Goal: Task Accomplishment & Management: Complete application form

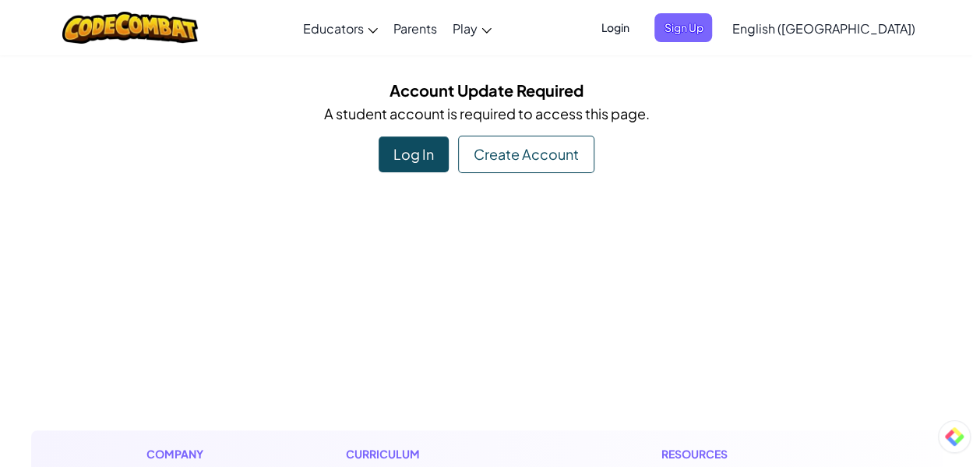
click at [524, 158] on div "Create Account" at bounding box center [526, 154] width 136 height 37
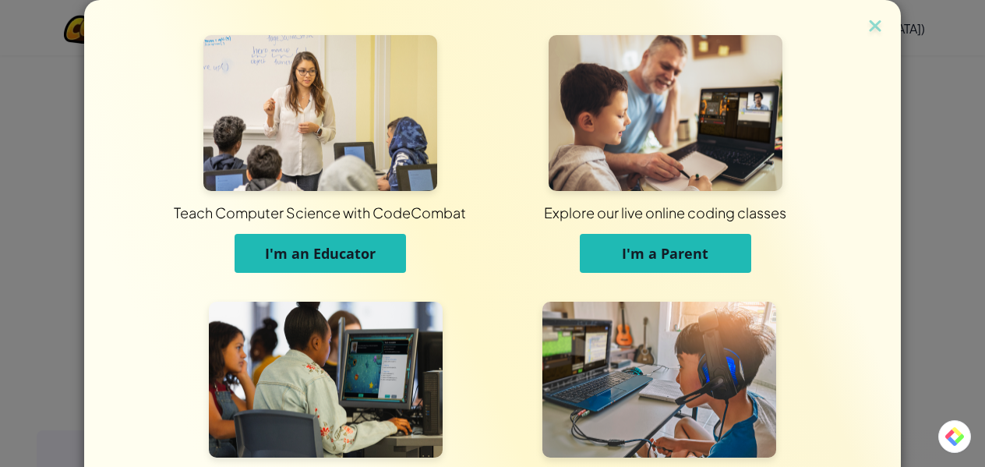
scroll to position [150, 0]
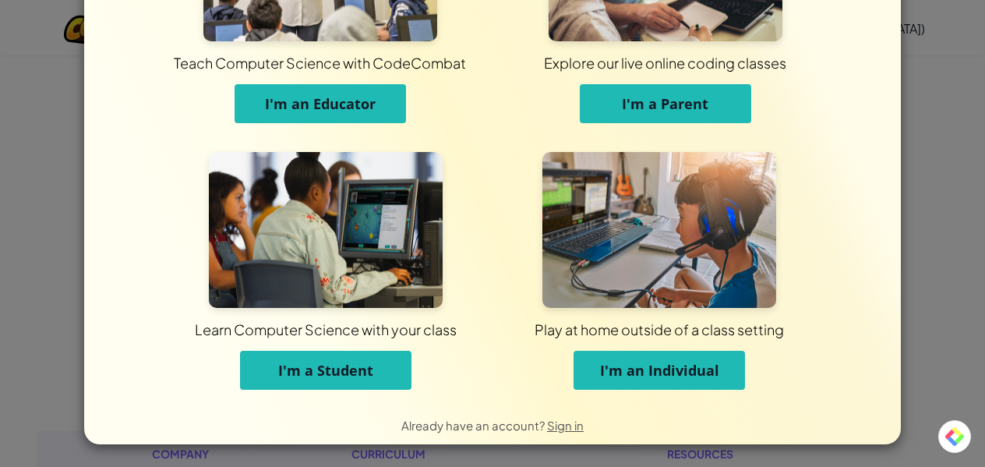
click at [298, 369] on span "I'm a Student" at bounding box center [325, 370] width 95 height 19
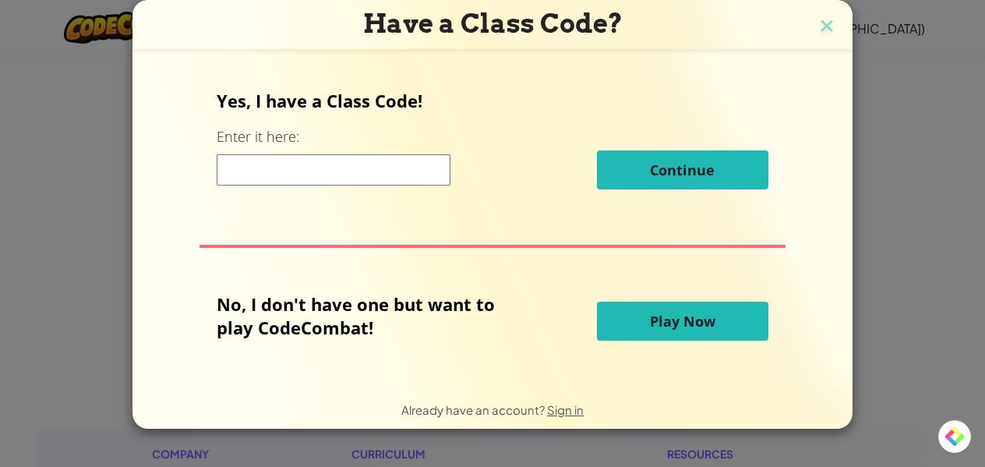
scroll to position [0, 0]
click at [94, 217] on div "Have a Class Code? Yes, I have a Class Code! Enter it here: Continue No, I don'…" at bounding box center [492, 233] width 985 height 467
click at [249, 169] on input at bounding box center [334, 169] width 234 height 31
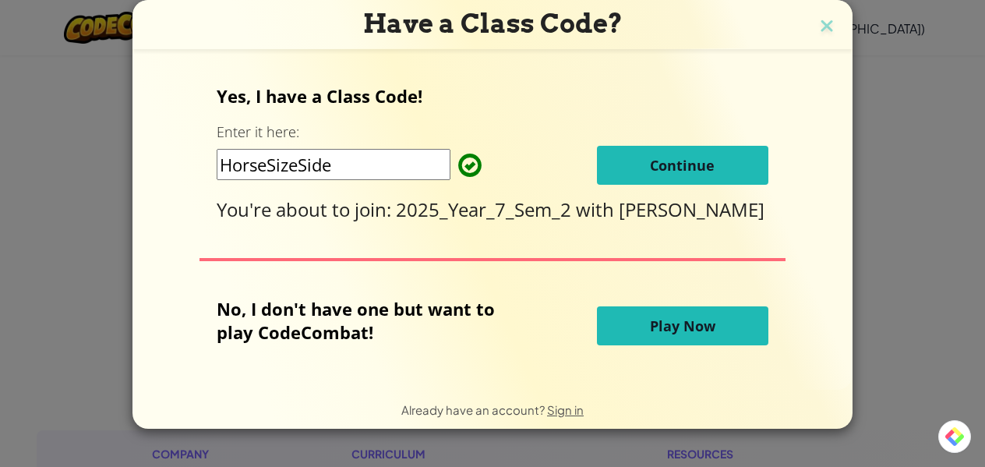
type input "HorseSizeSide"
click at [661, 161] on span "Continue" at bounding box center [682, 165] width 65 height 19
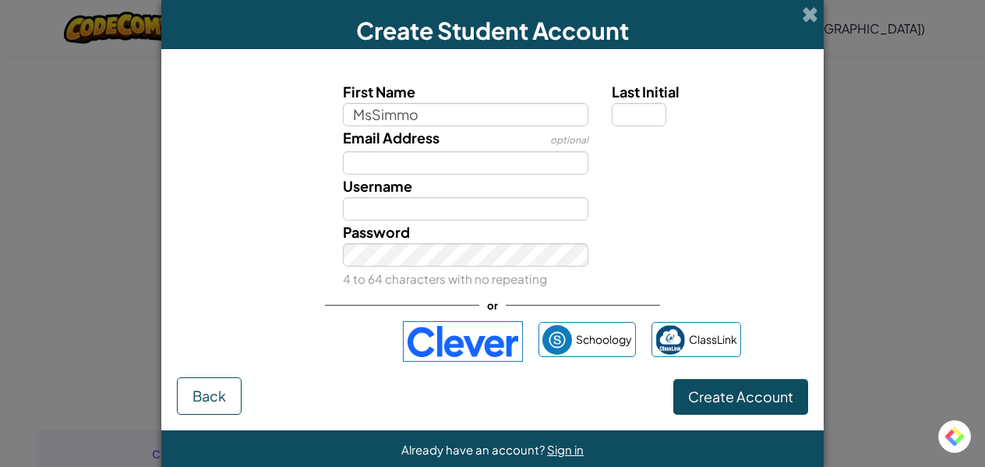
type input "MsSimmo"
click at [636, 103] on input "Last Initial" at bounding box center [639, 114] width 55 height 23
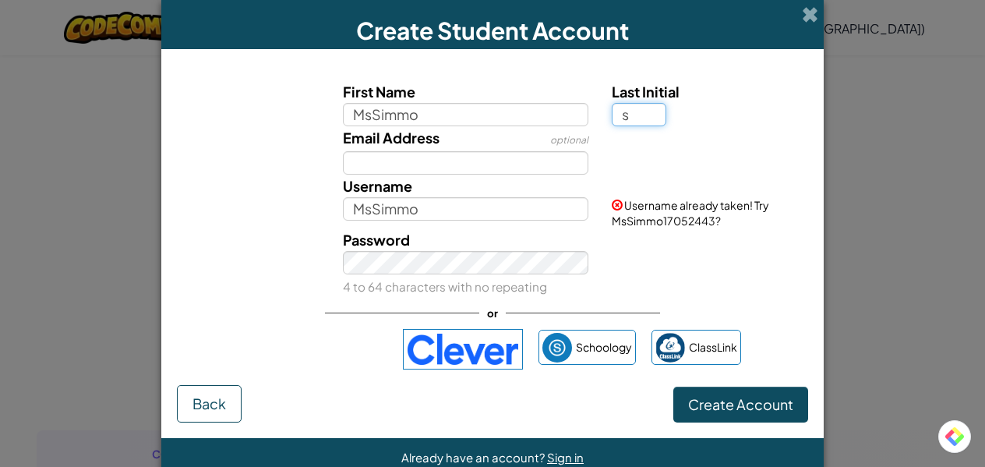
type input "s"
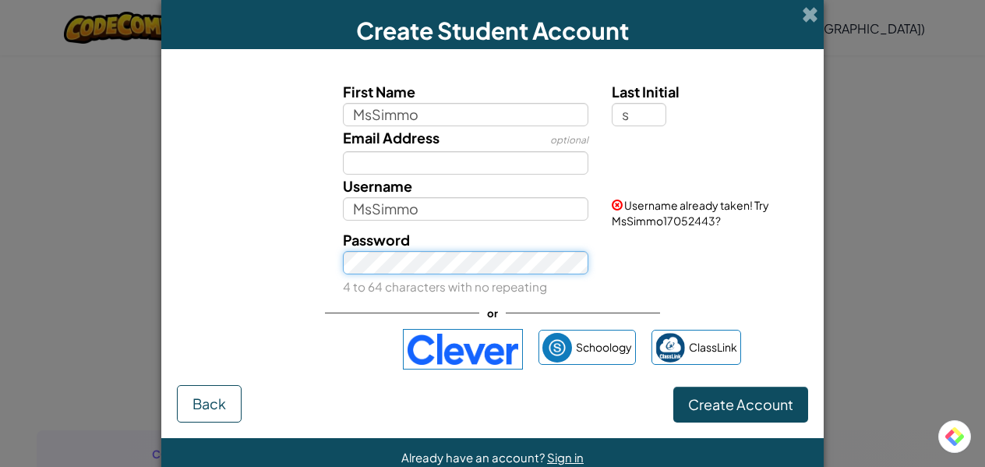
type input "MsSimmoS"
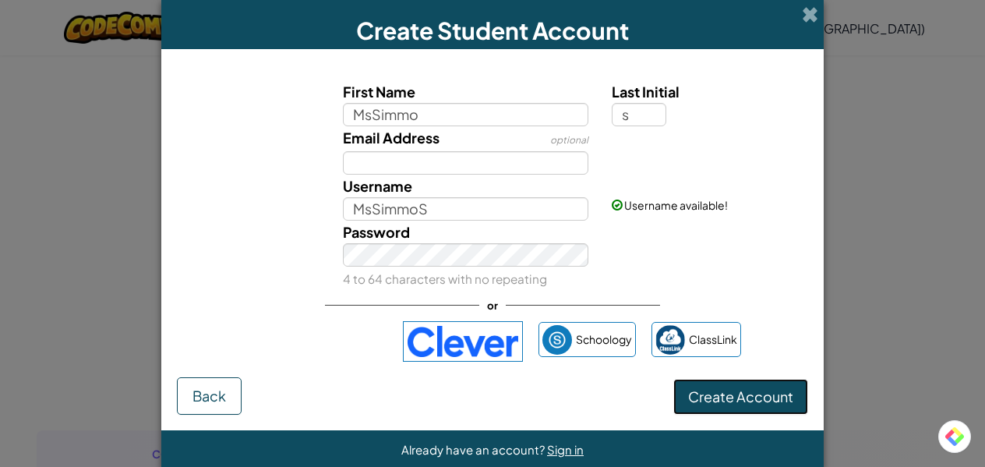
click at [697, 393] on span "Create Account" at bounding box center [740, 396] width 105 height 18
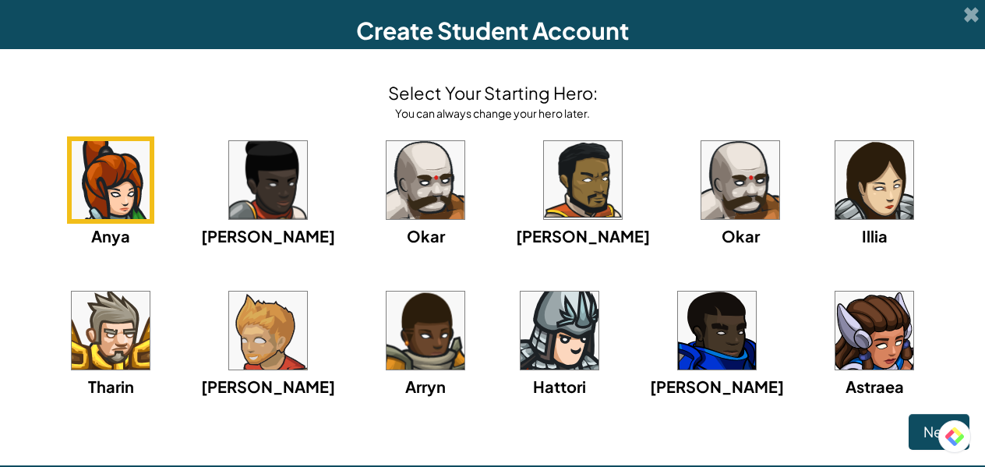
click at [835, 342] on img at bounding box center [874, 330] width 78 height 78
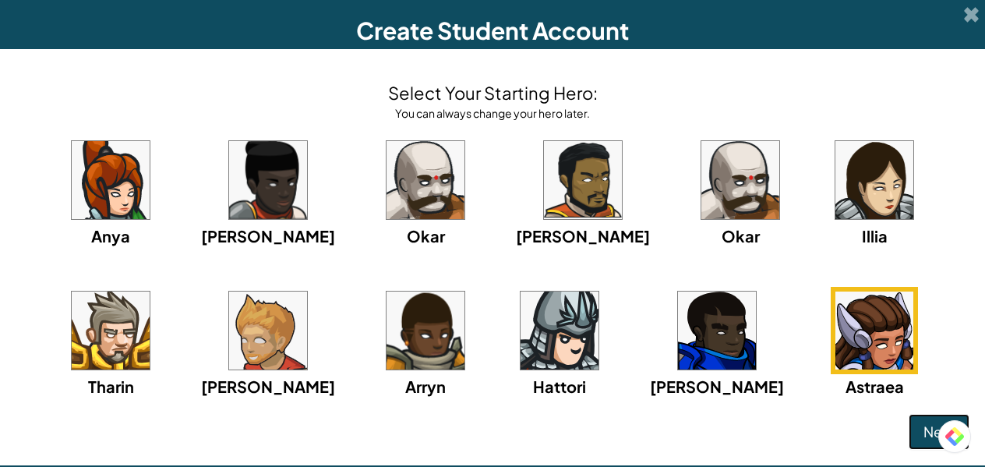
click at [923, 424] on span "Next" at bounding box center [938, 431] width 31 height 18
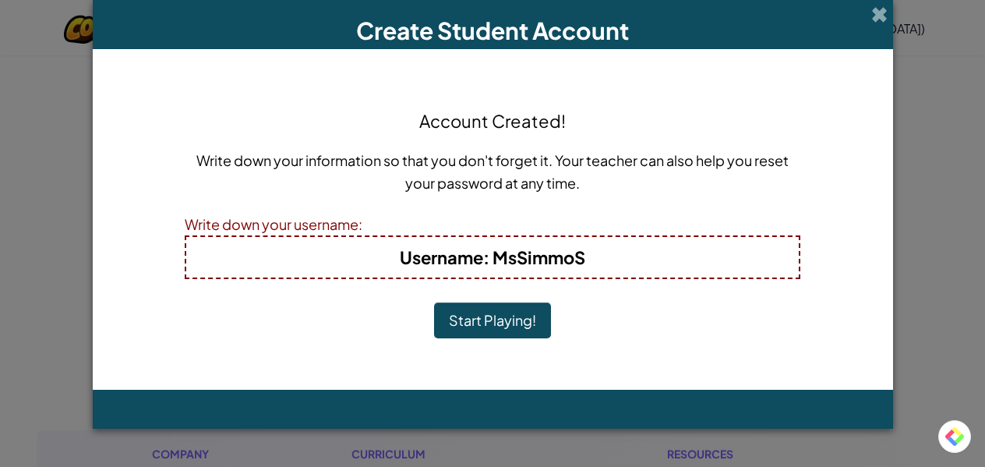
click at [491, 321] on button "Start Playing!" at bounding box center [492, 320] width 117 height 36
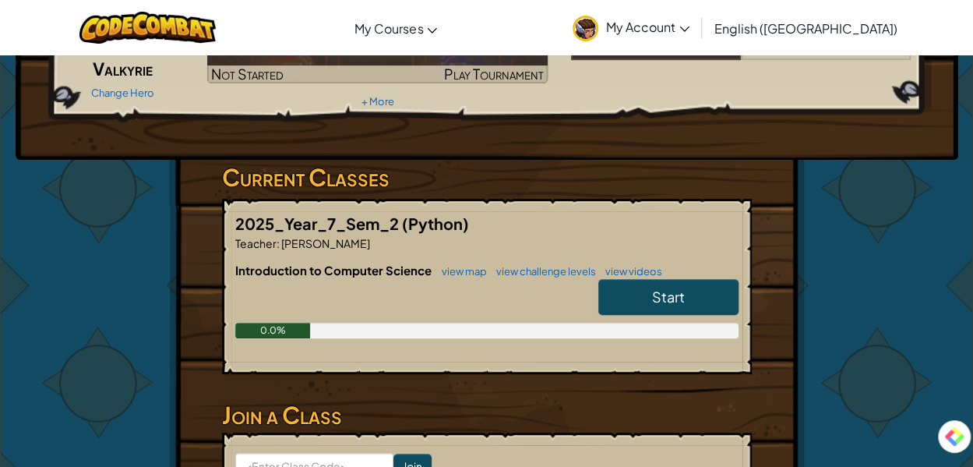
scroll to position [161, 0]
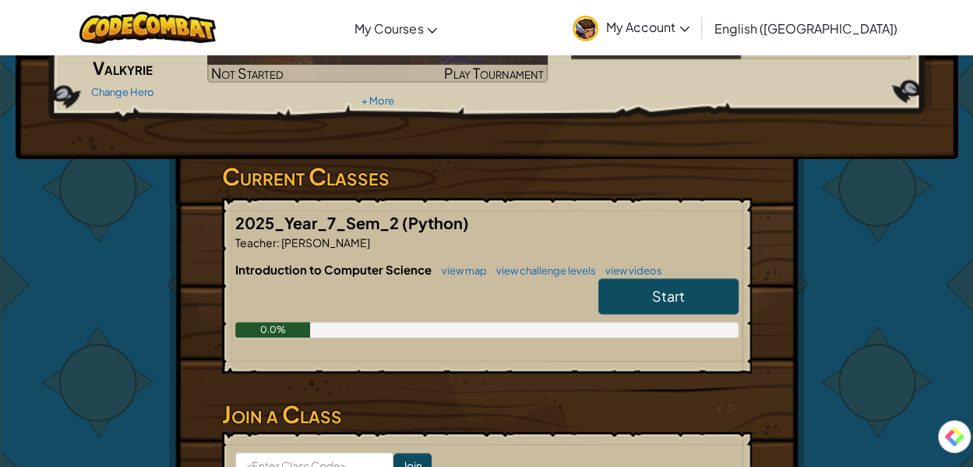
click at [652, 287] on span "Start" at bounding box center [668, 296] width 33 height 18
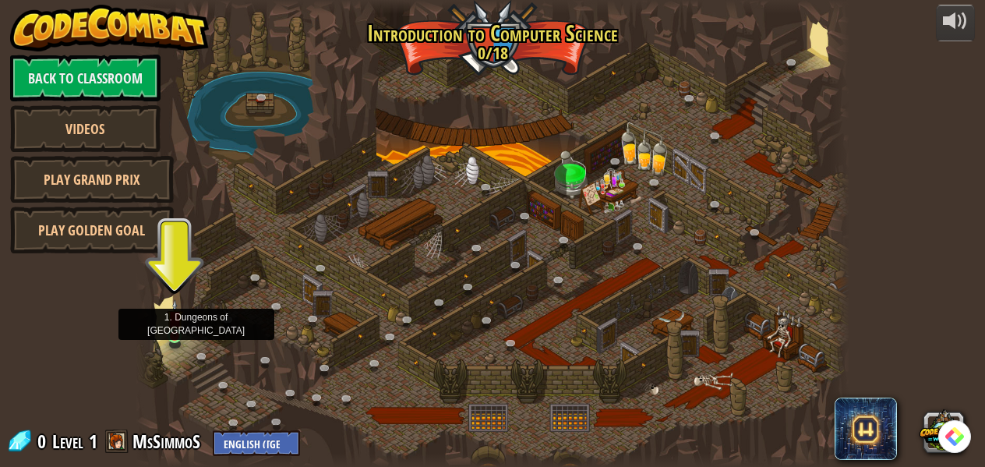
click at [175, 333] on img at bounding box center [175, 317] width 16 height 37
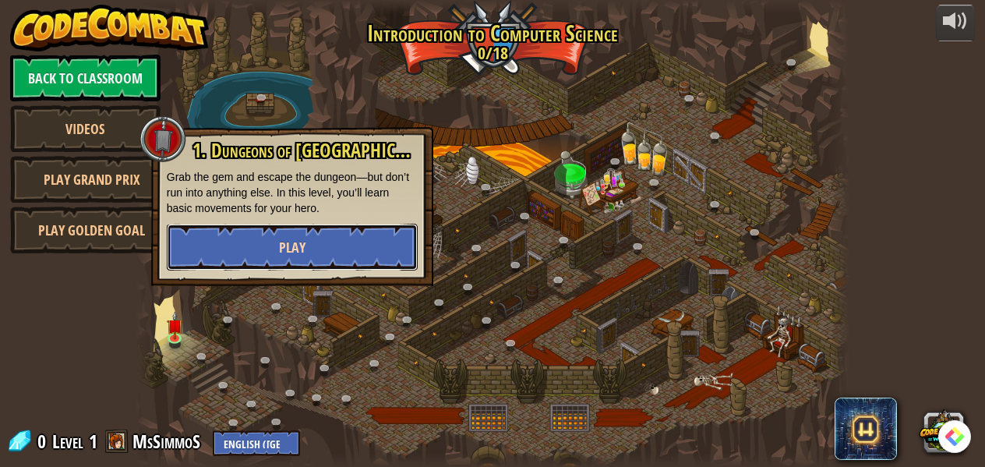
click at [312, 238] on button "Play" at bounding box center [292, 247] width 251 height 47
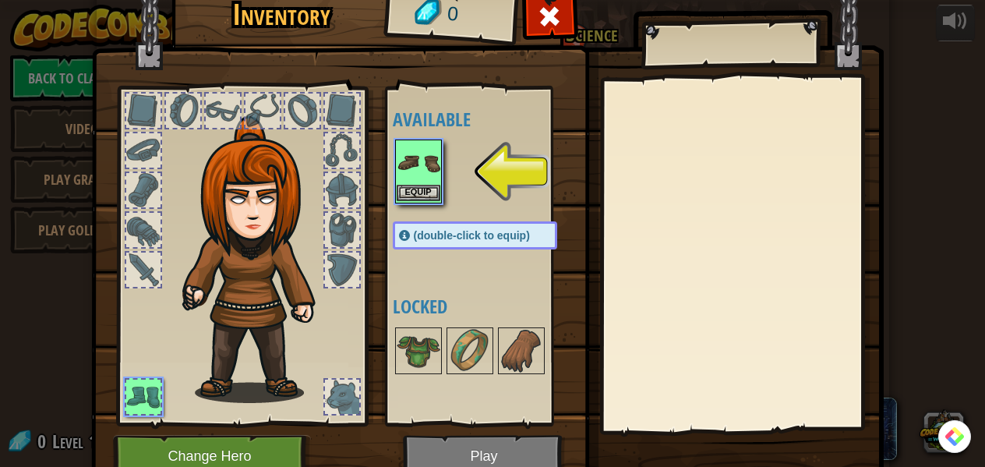
click at [408, 163] on img at bounding box center [419, 163] width 44 height 44
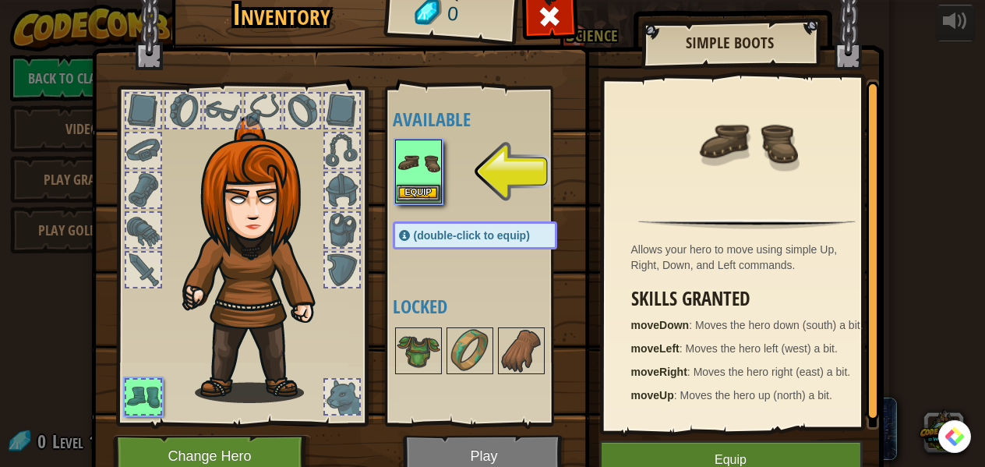
click at [410, 168] on img at bounding box center [419, 163] width 44 height 44
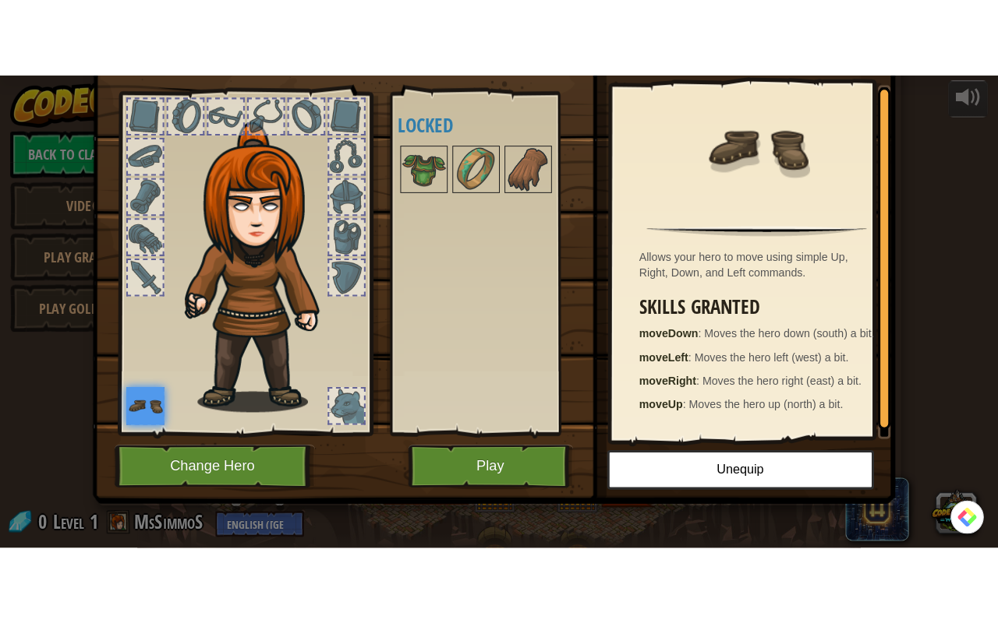
scroll to position [4, 0]
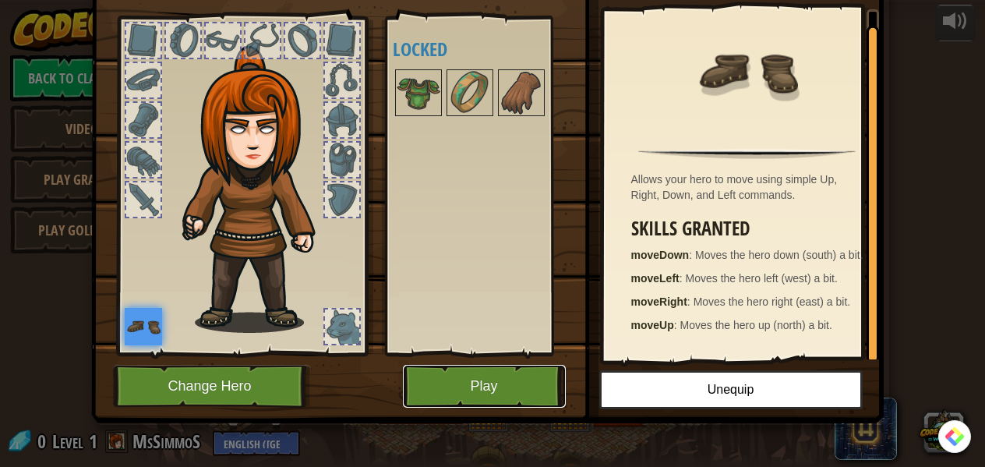
click at [467, 383] on button "Play" at bounding box center [484, 386] width 163 height 43
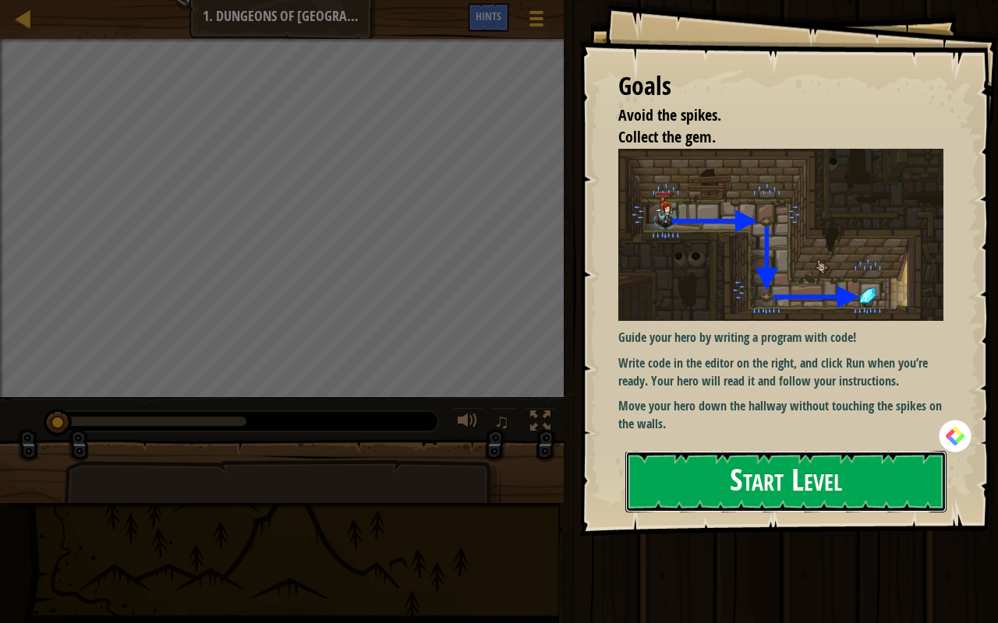
click at [752, 466] on button "Start Level" at bounding box center [785, 482] width 321 height 62
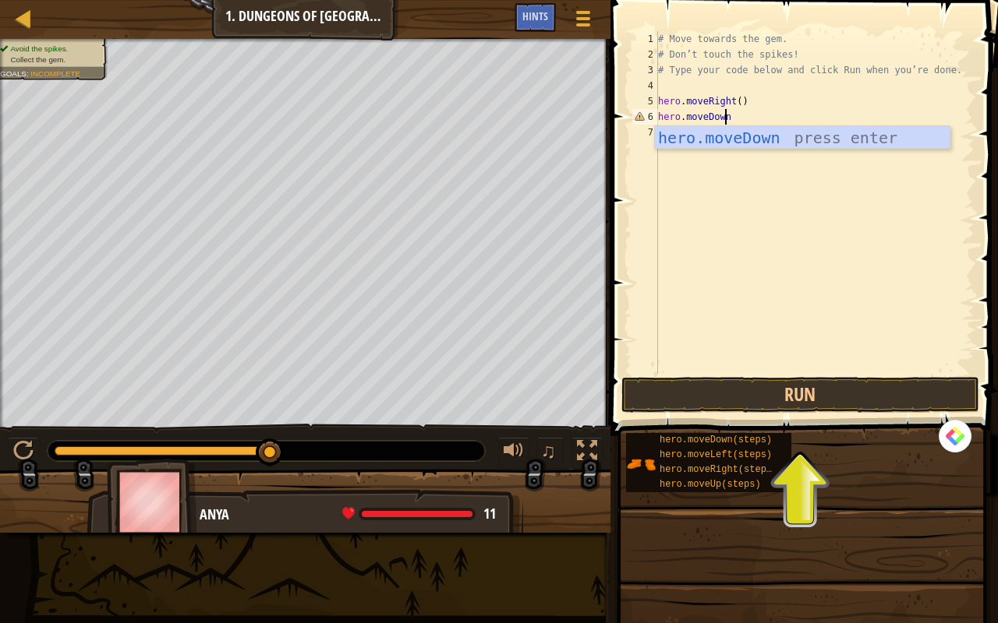
scroll to position [7, 5]
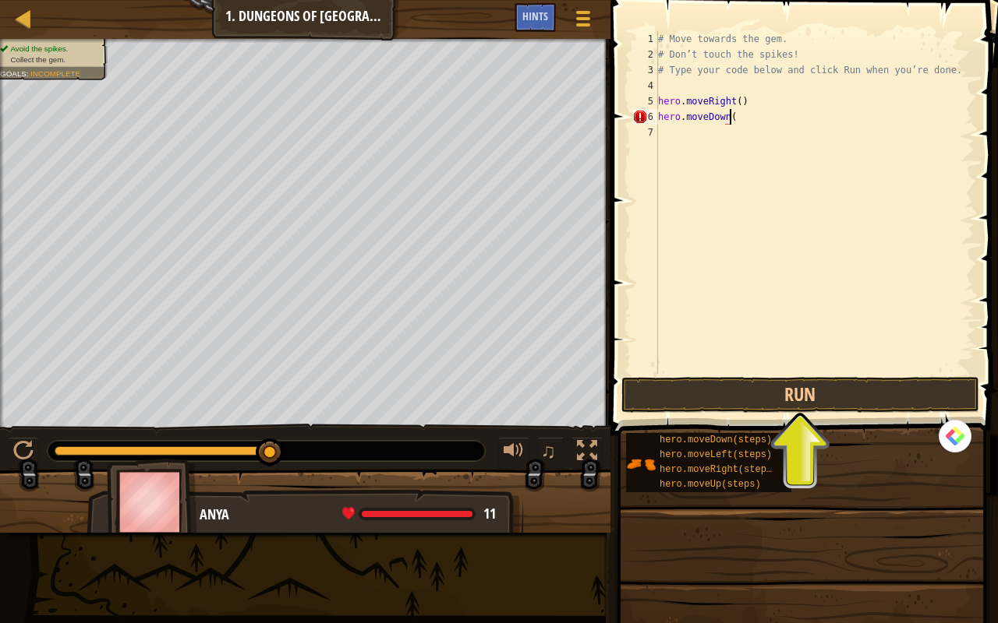
type textarea "hero.moveDown()"
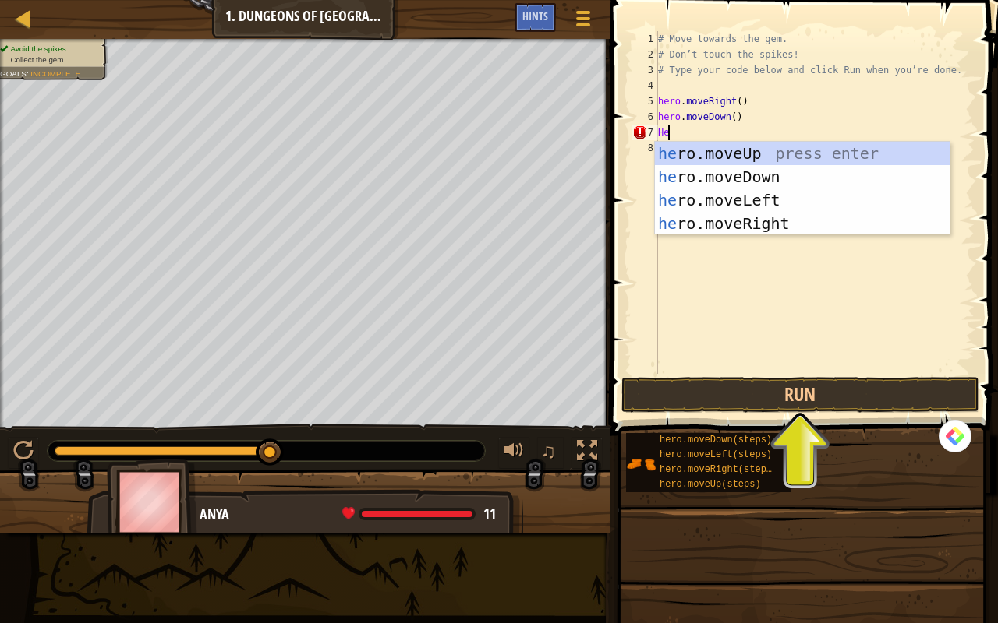
scroll to position [7, 0]
type textarea "H"
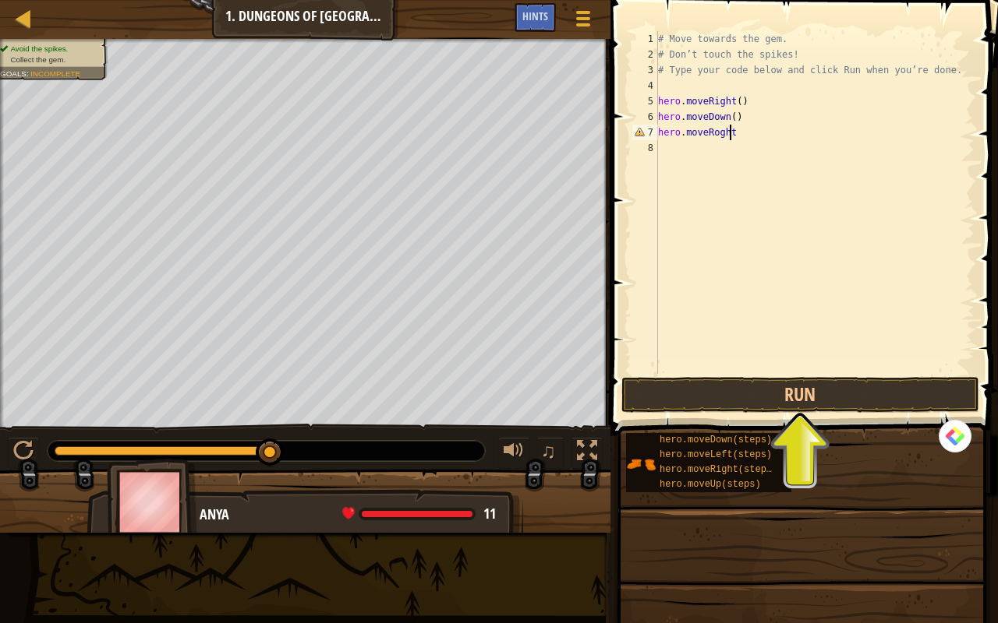
scroll to position [7, 5]
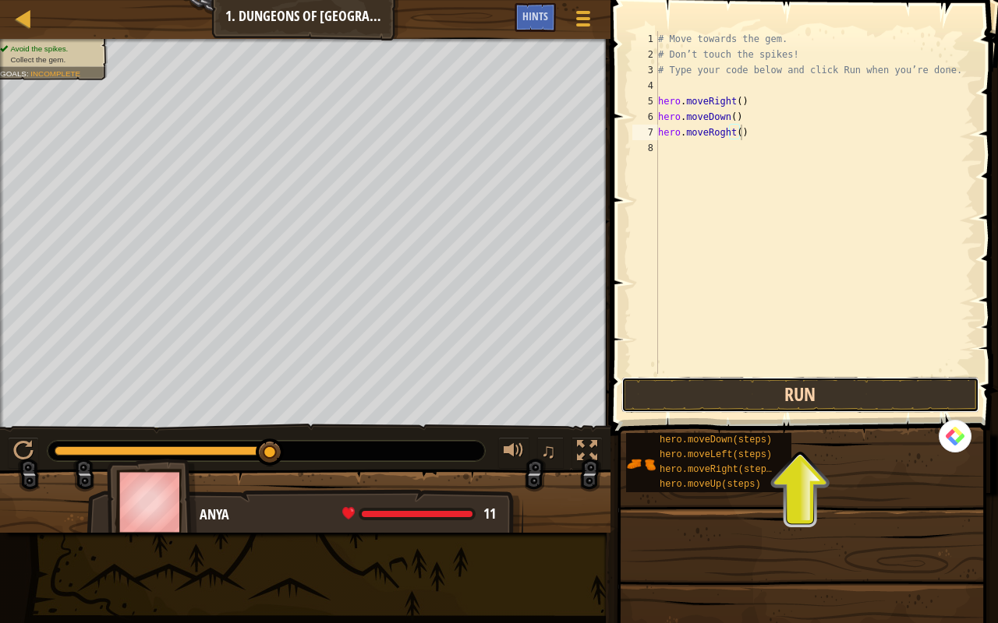
click at [751, 394] on button "Run" at bounding box center [800, 395] width 358 height 36
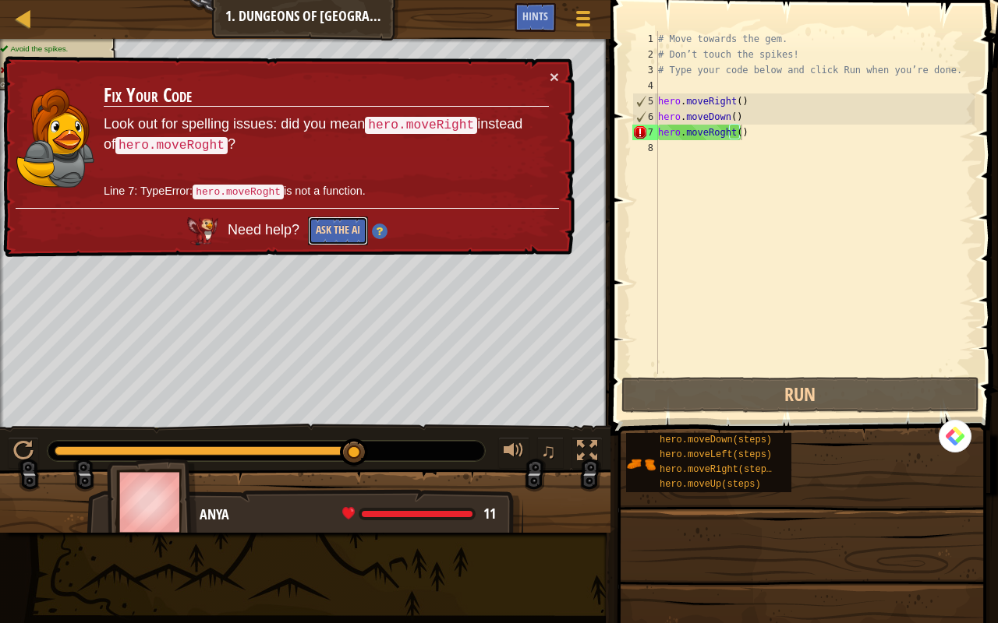
click at [334, 224] on button "Ask the AI" at bounding box center [338, 231] width 60 height 29
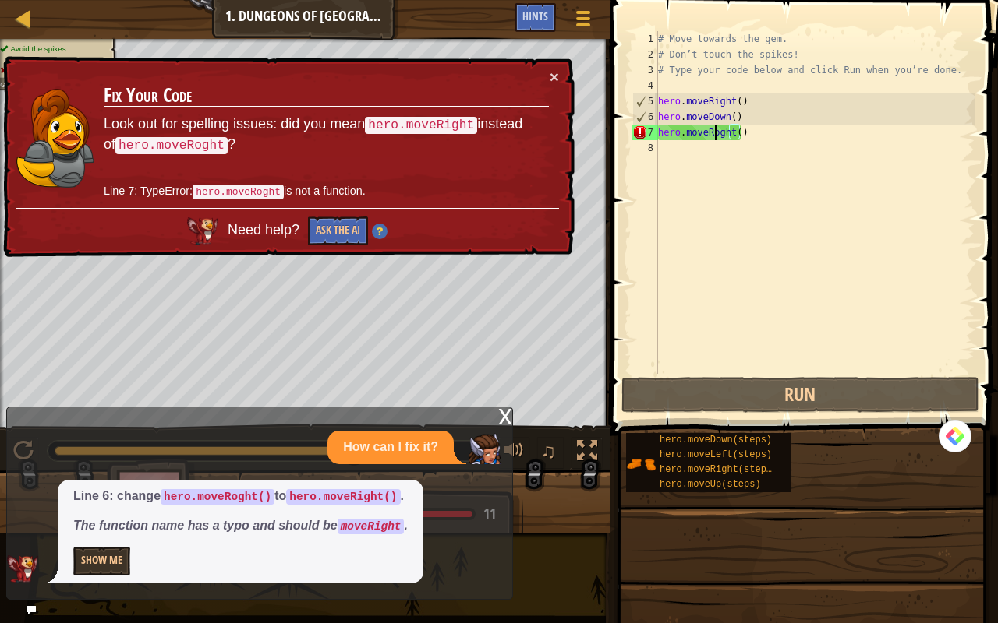
click at [712, 134] on div "# Move towards the gem. # Don’t touch the spikes! # Type your code below and cl…" at bounding box center [815, 218] width 320 height 374
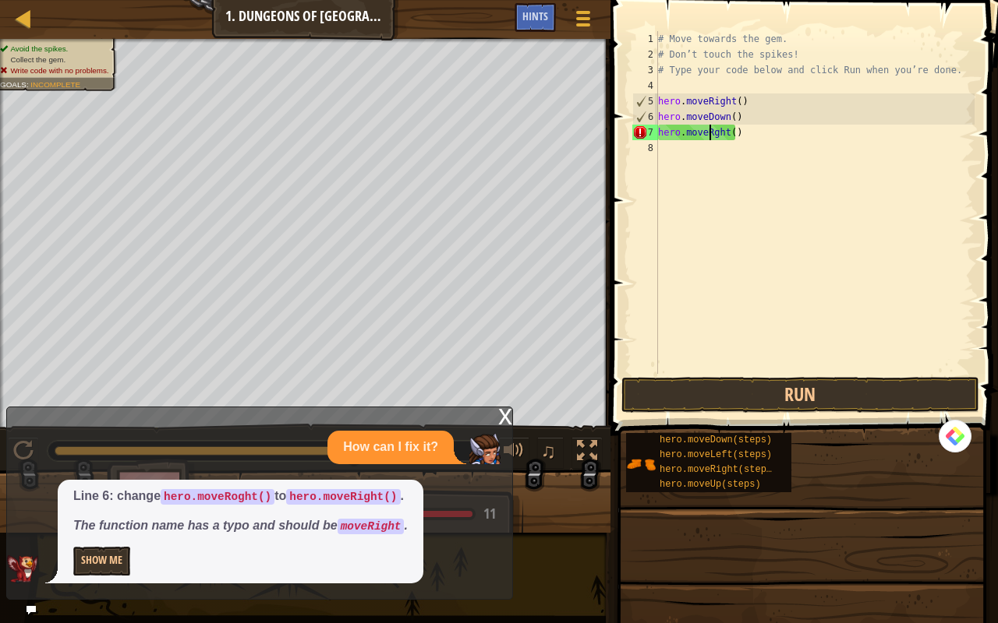
scroll to position [7, 5]
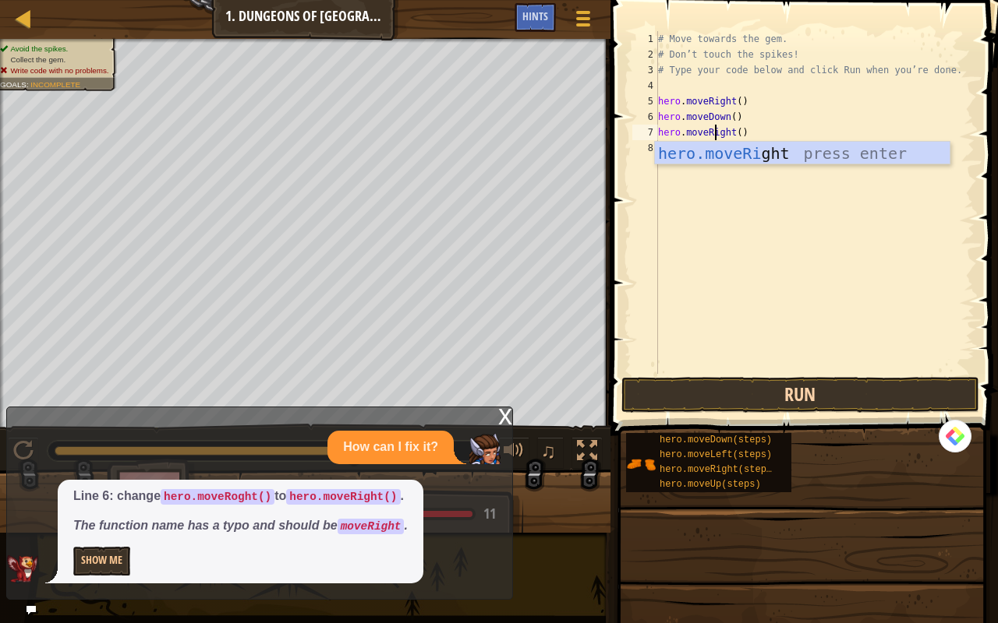
type textarea "hero.moveRight()"
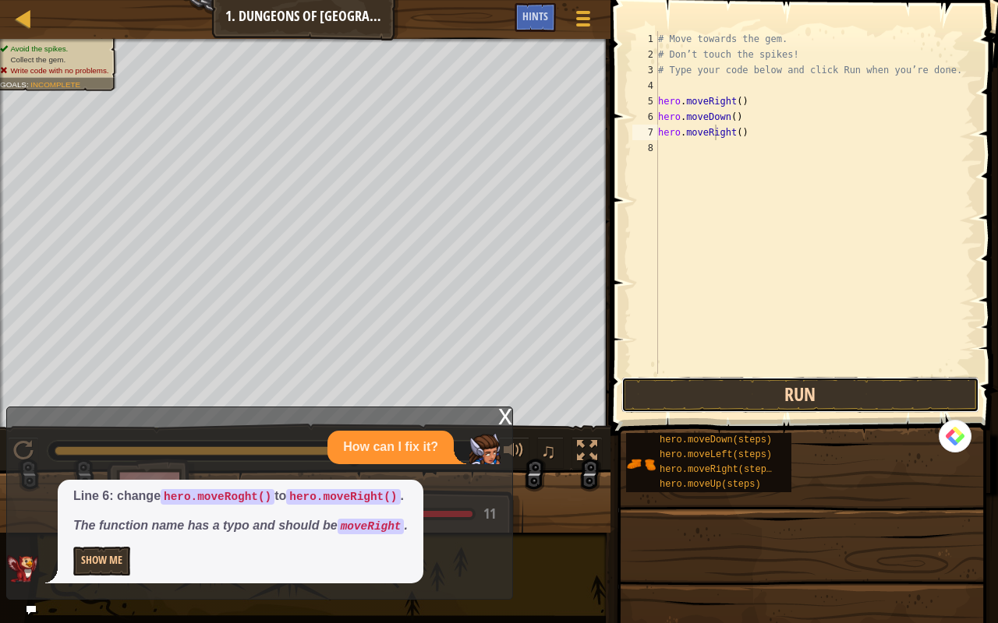
click at [768, 383] on button "Run" at bounding box center [800, 395] width 358 height 36
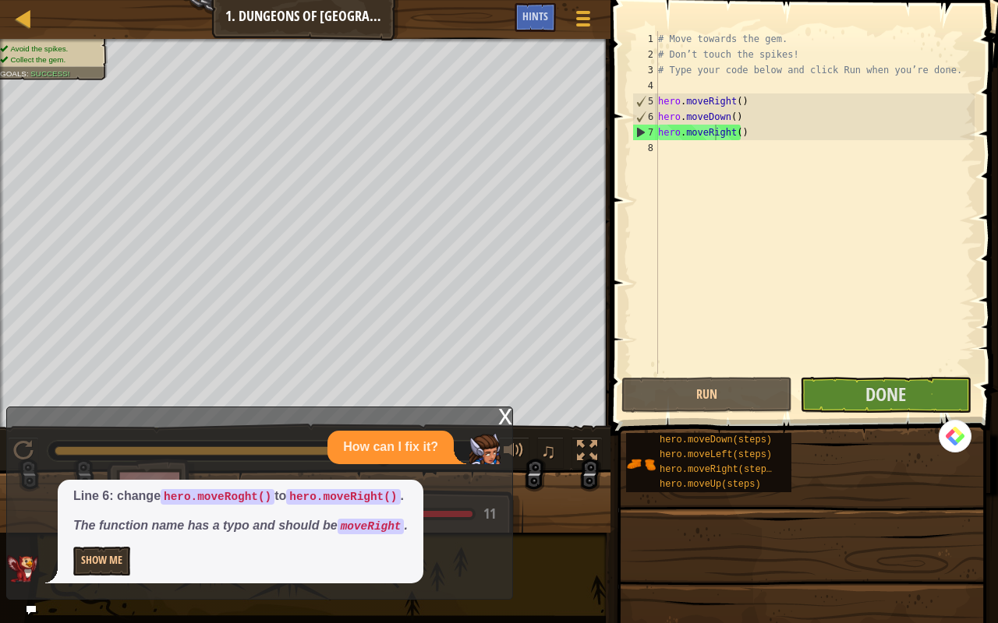
click at [876, 382] on span "Done" at bounding box center [885, 394] width 41 height 25
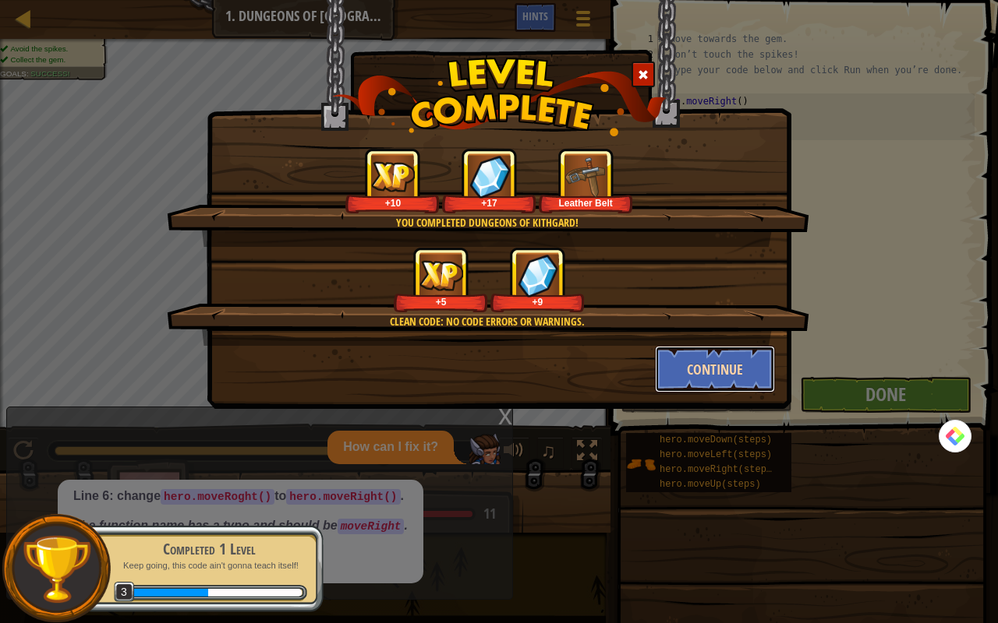
click at [711, 364] on button "Continue" at bounding box center [715, 369] width 121 height 47
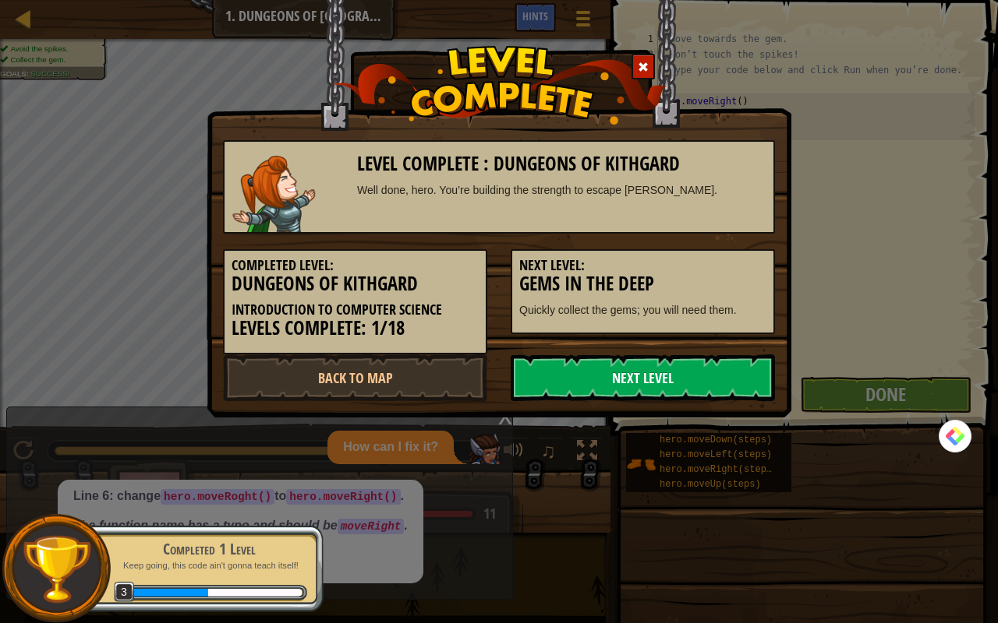
click at [650, 374] on link "Next Level" at bounding box center [642, 378] width 264 height 47
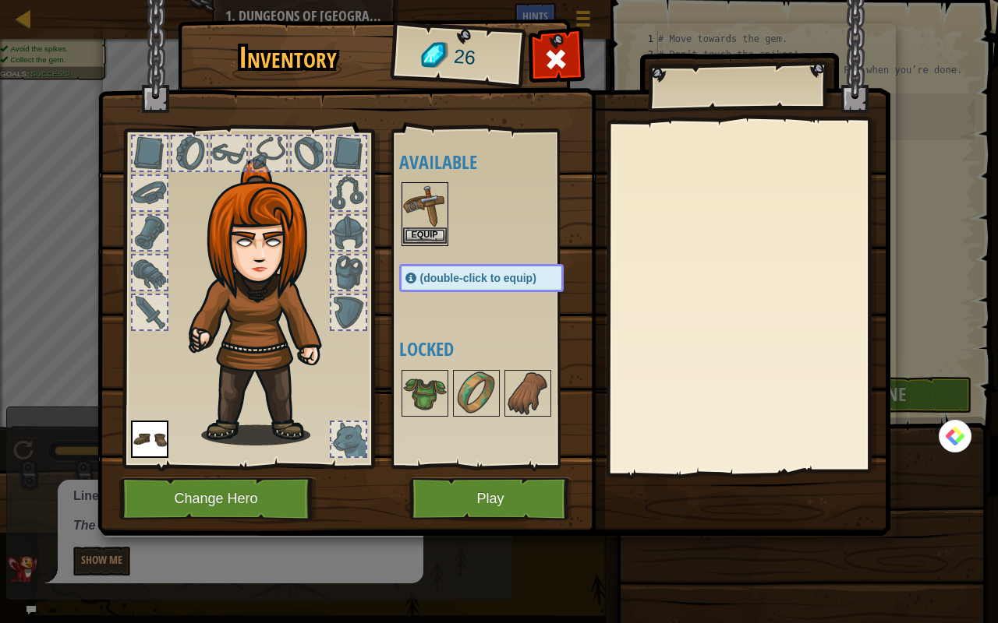
click at [427, 210] on img at bounding box center [425, 206] width 44 height 44
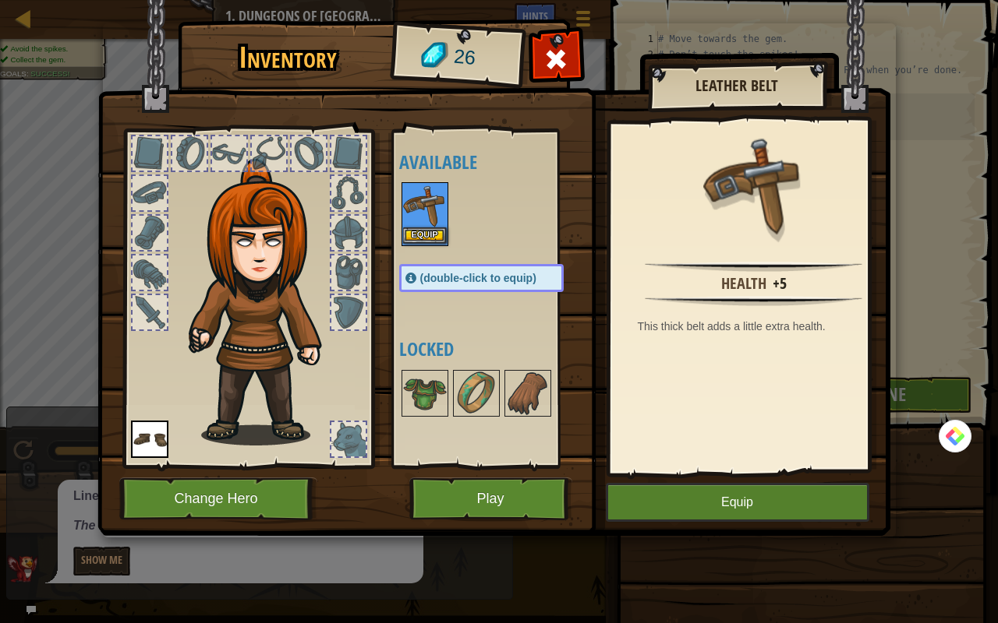
click at [424, 212] on img at bounding box center [425, 206] width 44 height 44
